Goal: Register for event/course

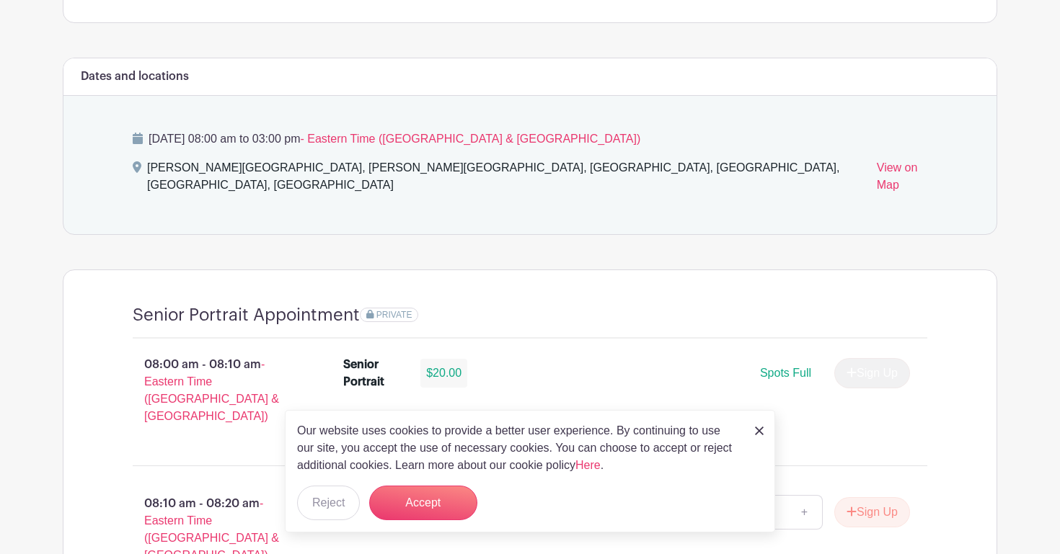
scroll to position [721, 0]
click at [761, 436] on link at bounding box center [759, 430] width 9 height 17
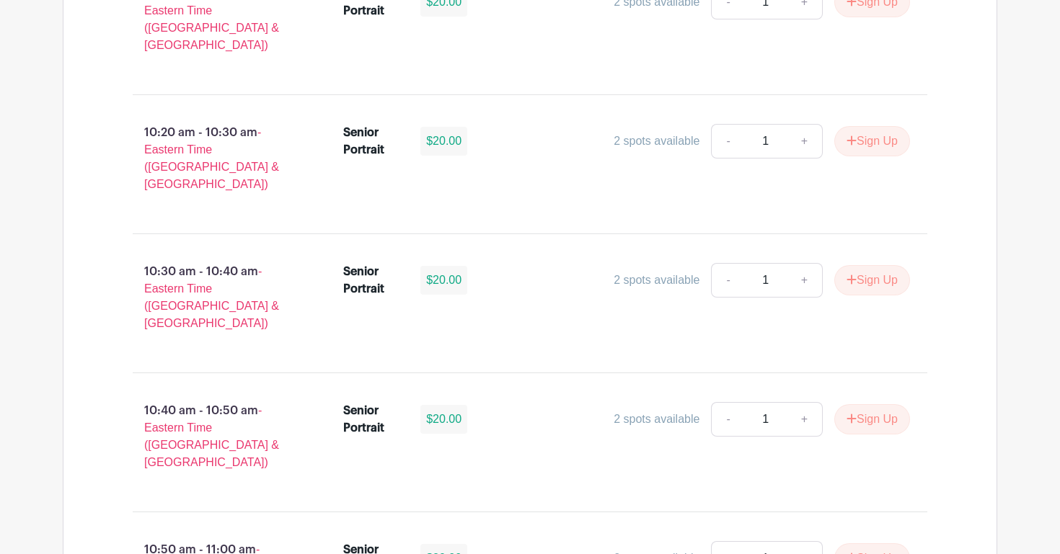
scroll to position [2900, 0]
click at [881, 542] on button "Sign Up" at bounding box center [872, 557] width 76 height 30
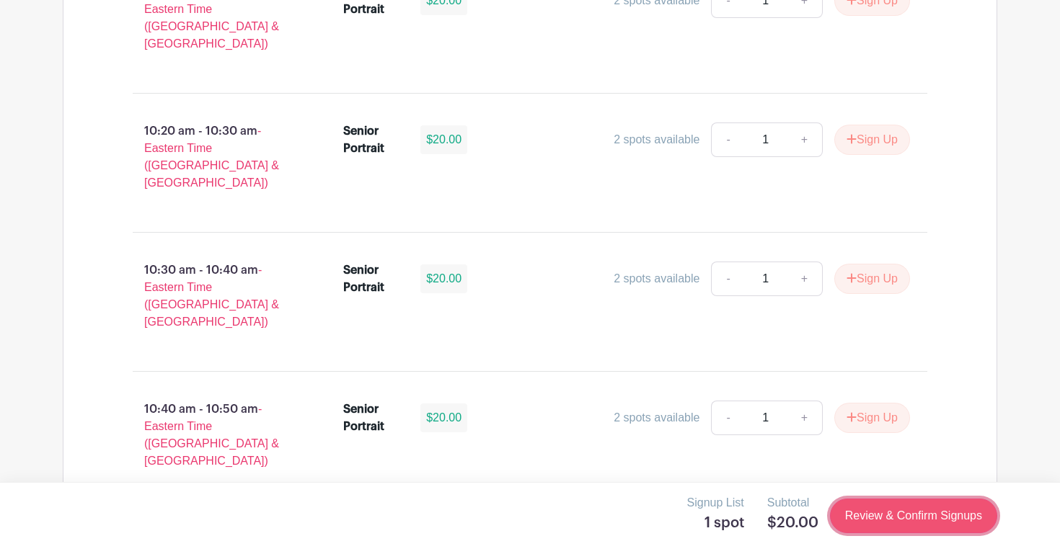
click at [895, 510] on link "Review & Confirm Signups" at bounding box center [913, 516] width 167 height 35
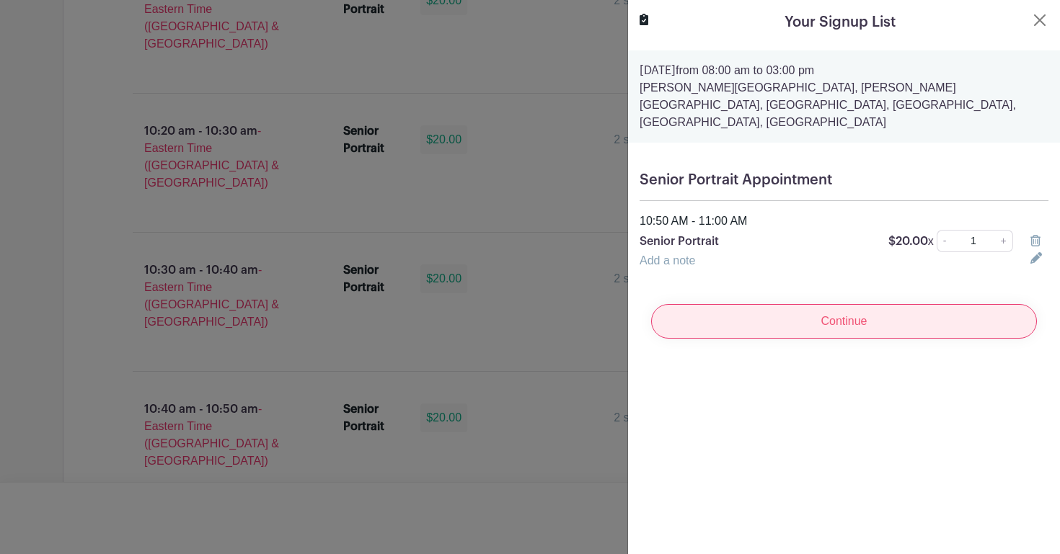
click at [883, 304] on input "Continue" at bounding box center [844, 321] width 386 height 35
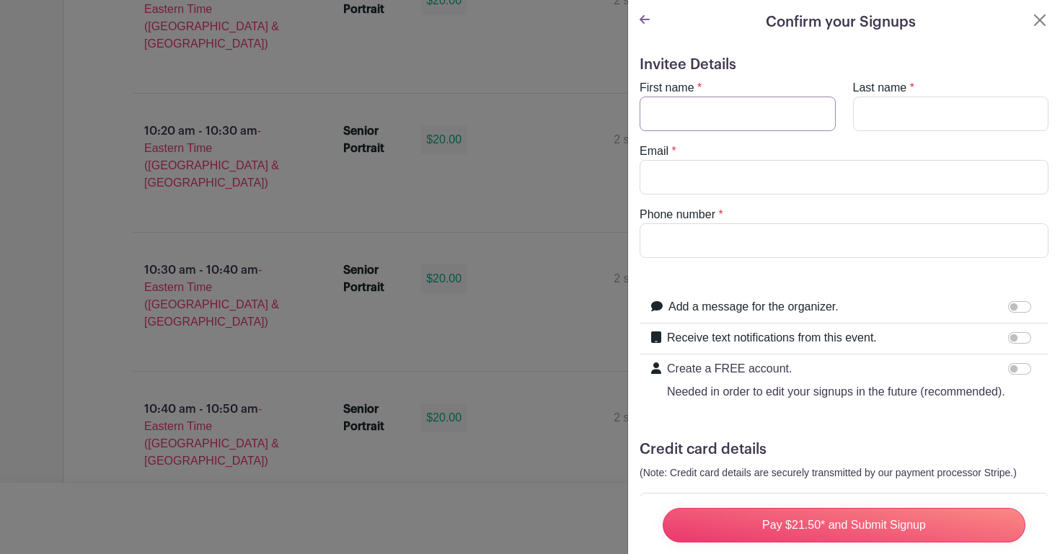
click at [714, 118] on input "First name" at bounding box center [737, 114] width 196 height 35
type input "m"
type input "[GEOGRAPHIC_DATA]"
click at [901, 129] on input "Last name" at bounding box center [951, 114] width 196 height 35
type input "[PERSON_NAME]"
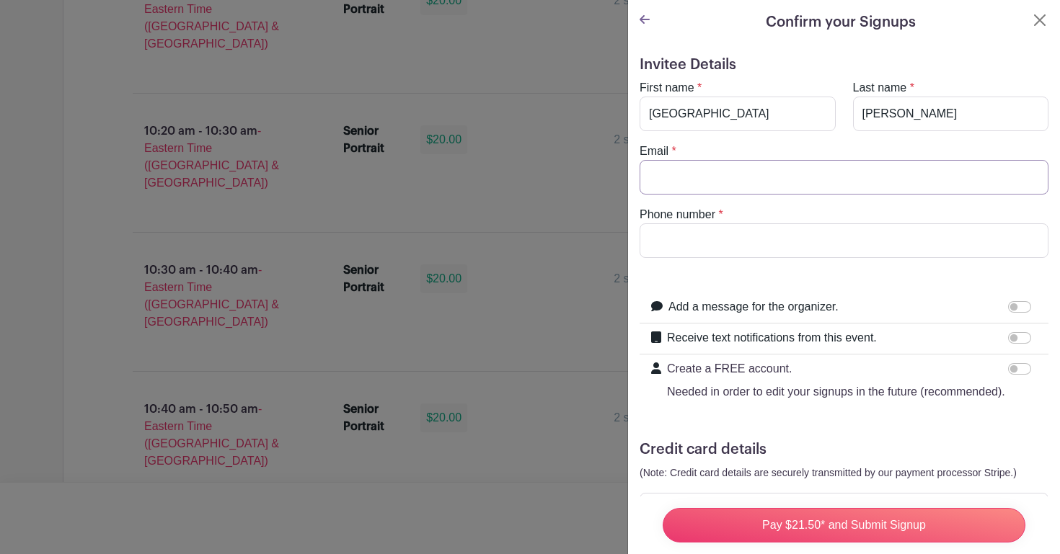
click at [763, 192] on input "Email" at bounding box center [843, 177] width 409 height 35
type input "[EMAIL_ADDRESS][DOMAIN_NAME]"
click at [718, 254] on input "Phone number" at bounding box center [843, 240] width 409 height 35
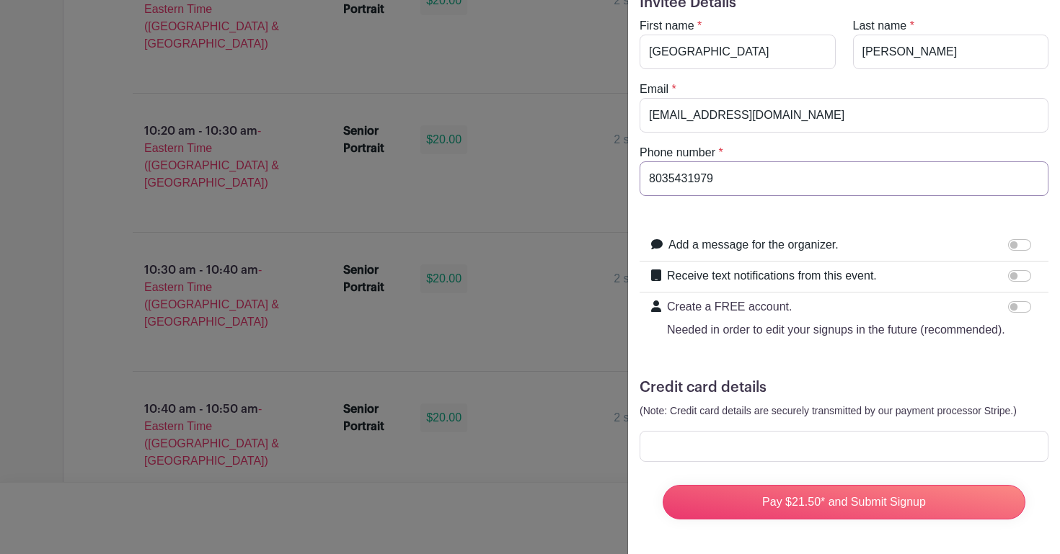
type input "8035431979"
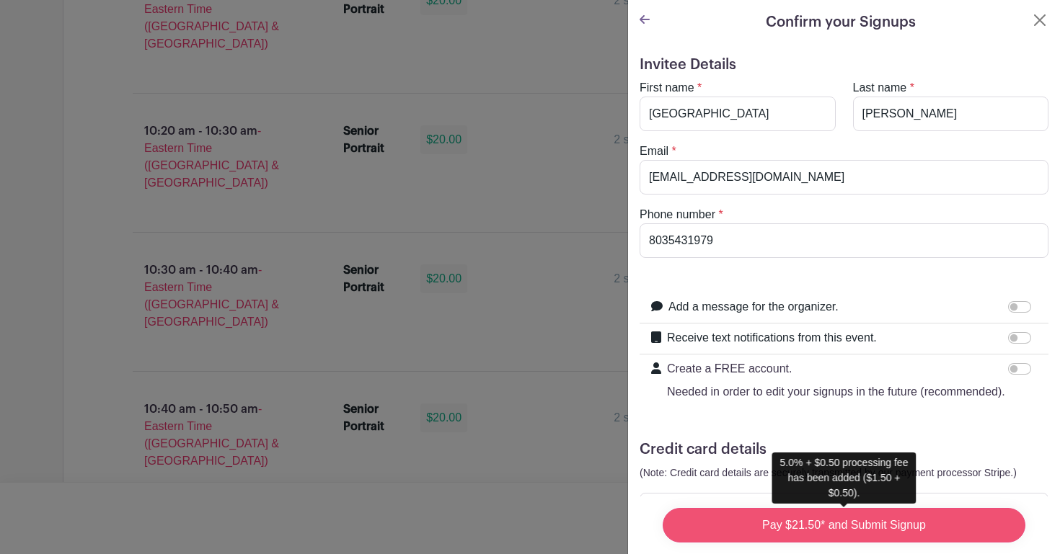
click at [799, 522] on input "Pay $21.50* and Submit Signup" at bounding box center [844, 525] width 363 height 35
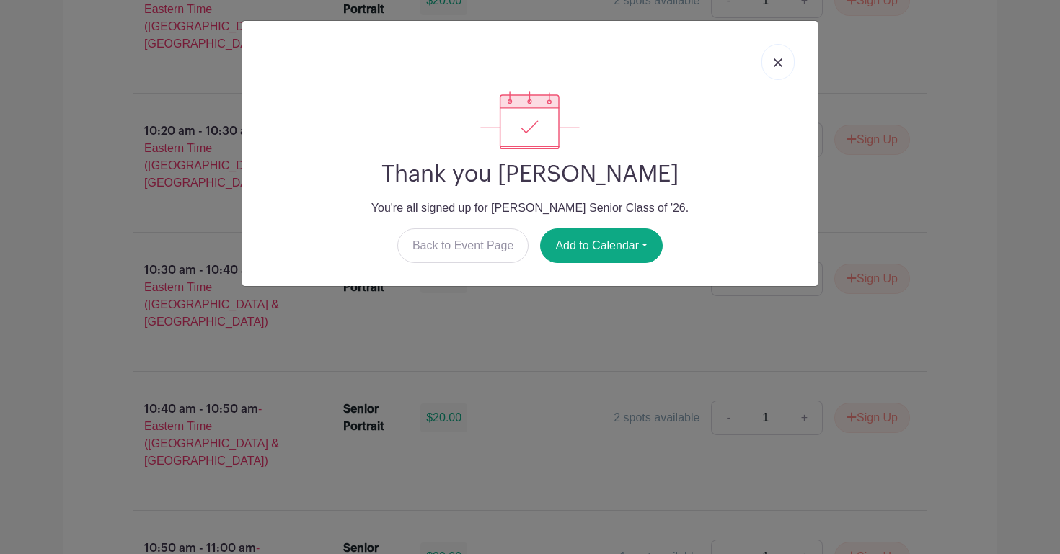
click at [775, 45] on link at bounding box center [777, 62] width 33 height 36
